Goal: Book appointment/travel/reservation

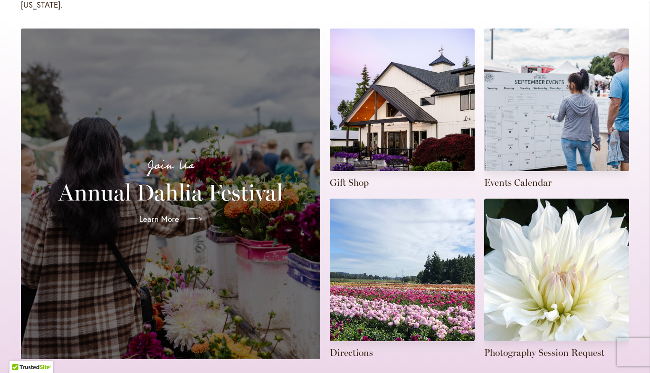
scroll to position [215, 0]
click at [551, 141] on link at bounding box center [556, 109] width 145 height 161
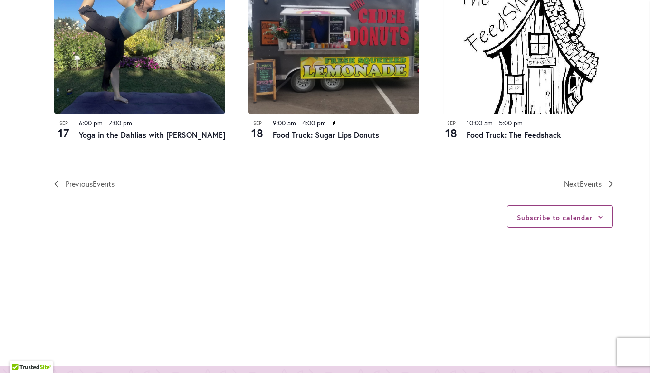
scroll to position [1148, 0]
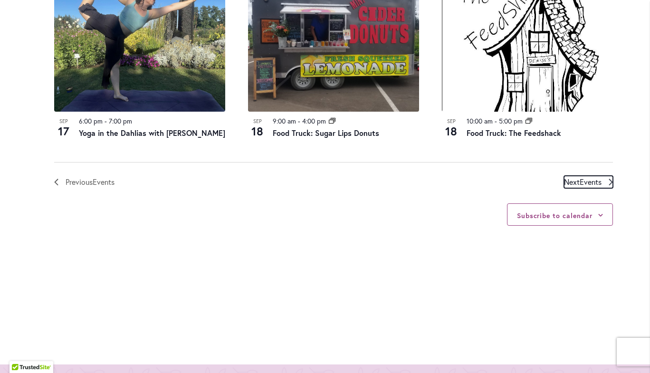
click at [580, 177] on span "Events" at bounding box center [591, 182] width 22 height 10
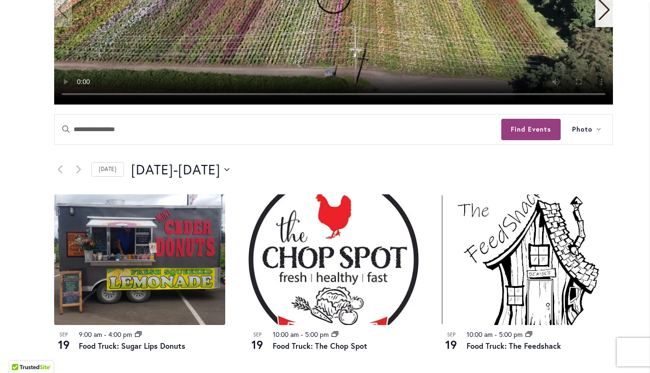
scroll to position [305, 0]
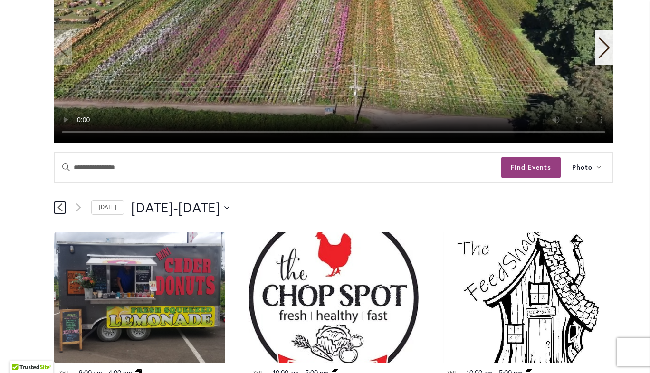
click at [59, 212] on link "Previous Events" at bounding box center [59, 207] width 11 height 11
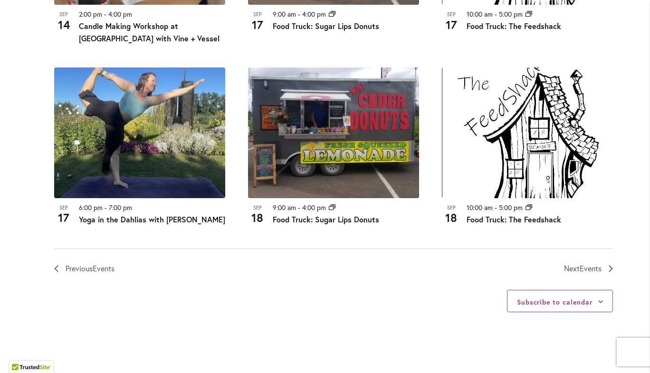
scroll to position [1062, 0]
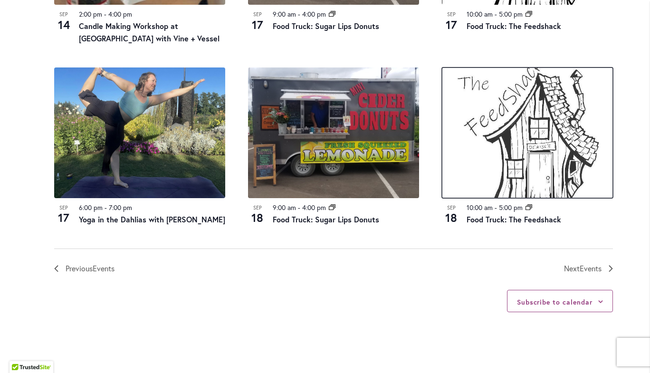
click at [496, 148] on img at bounding box center [527, 133] width 171 height 131
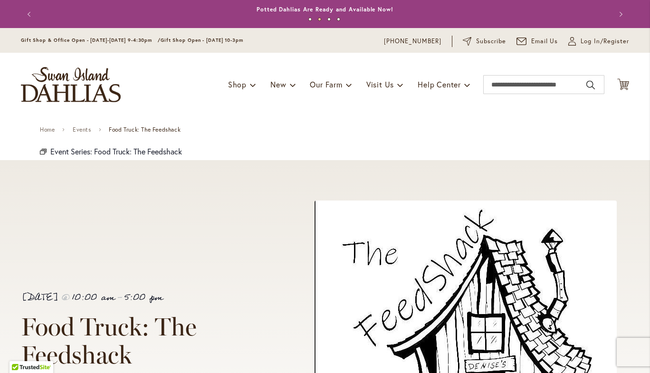
click at [496, 148] on div "Event Series Event Series: Food Truck: The Feedshack" at bounding box center [325, 152] width 570 height 17
